Goal: Task Accomplishment & Management: Complete application form

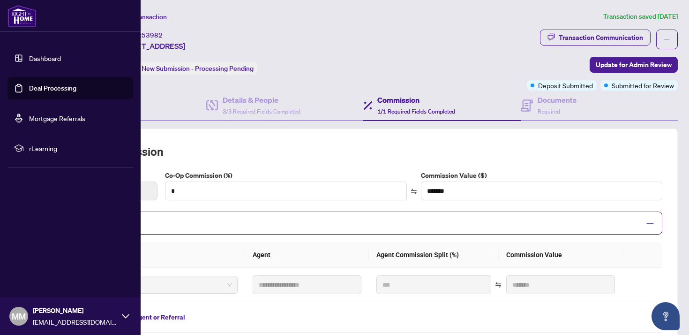
click at [17, 15] on img at bounding box center [22, 16] width 29 height 23
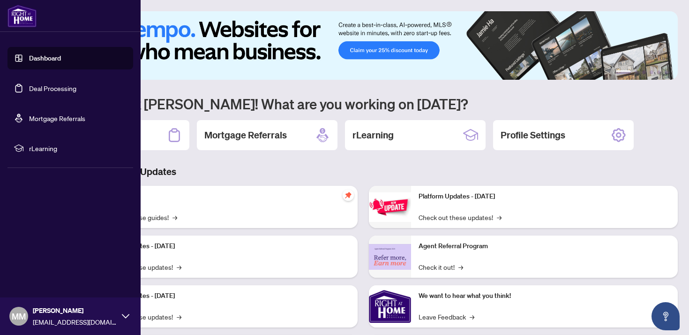
click at [43, 54] on link "Dashboard" at bounding box center [45, 58] width 32 height 8
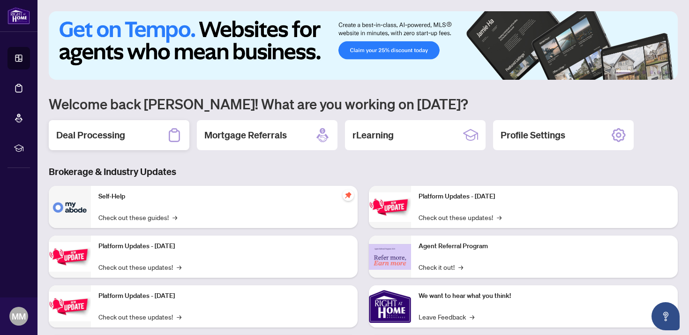
click at [153, 137] on div "Deal Processing" at bounding box center [119, 135] width 141 height 30
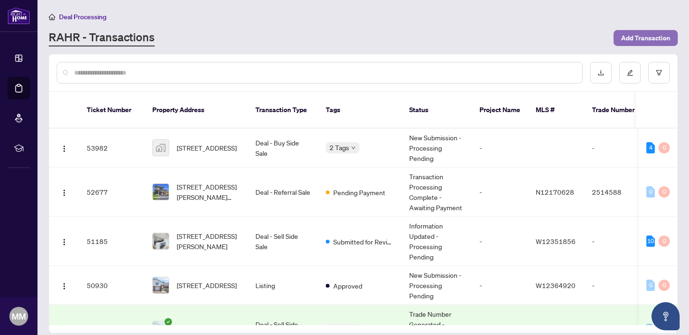
click at [631, 37] on span "Add Transaction" at bounding box center [645, 37] width 49 height 15
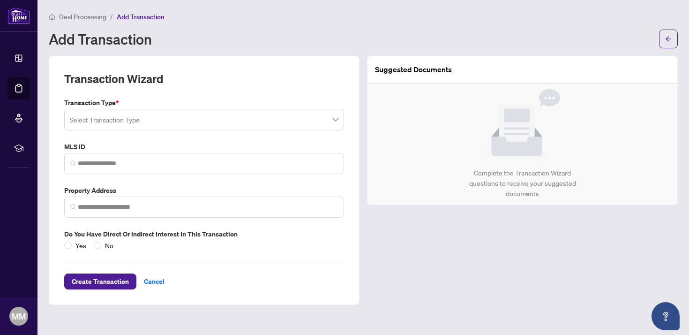
click at [260, 123] on input "search" at bounding box center [200, 121] width 260 height 21
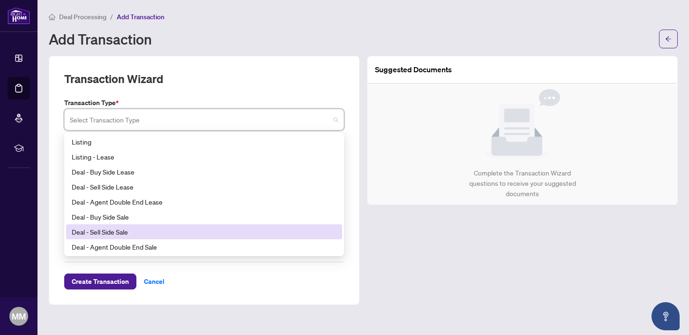
click at [192, 230] on div "Deal - Sell Side Sale" at bounding box center [204, 232] width 265 height 10
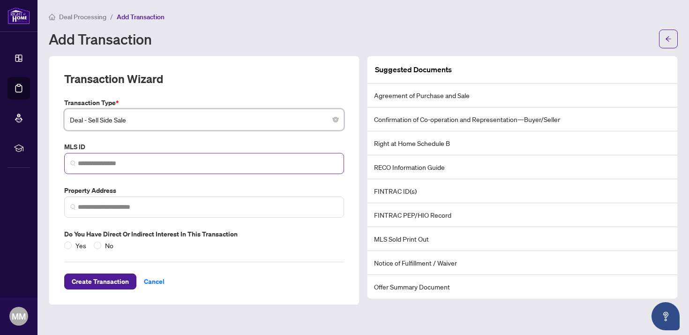
click at [142, 155] on span at bounding box center [204, 163] width 280 height 21
click at [141, 159] on input "search" at bounding box center [208, 164] width 260 height 10
